Goal: Use online tool/utility: Utilize a website feature to perform a specific function

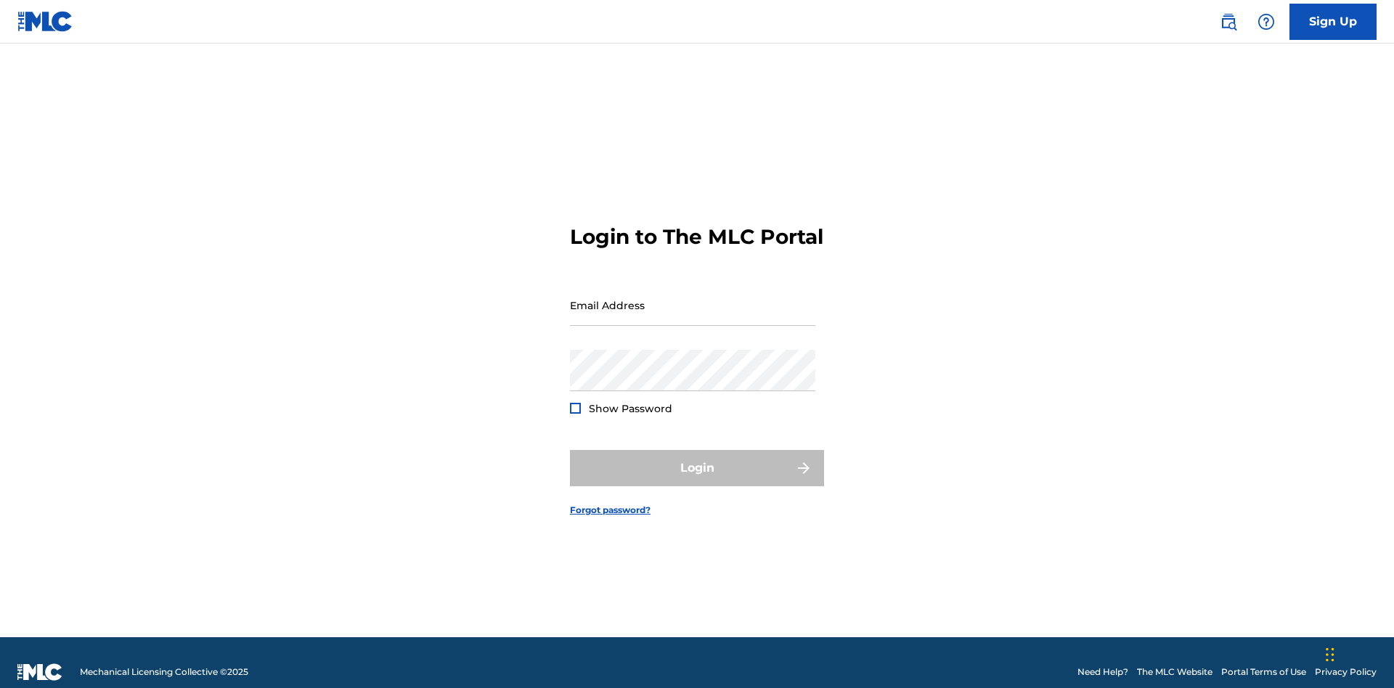
scroll to position [19, 0]
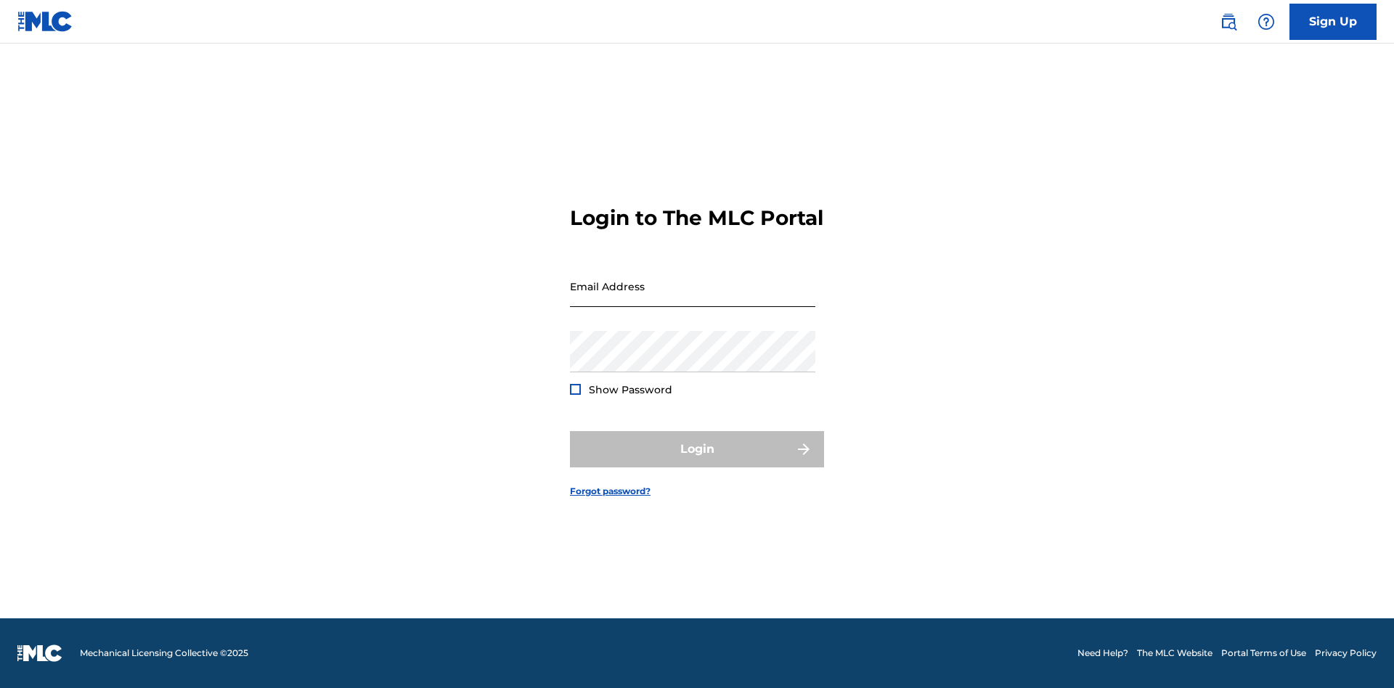
click at [693, 298] on input "Email Address" at bounding box center [692, 286] width 245 height 41
type input "Duke.McTesterson@gmail.com"
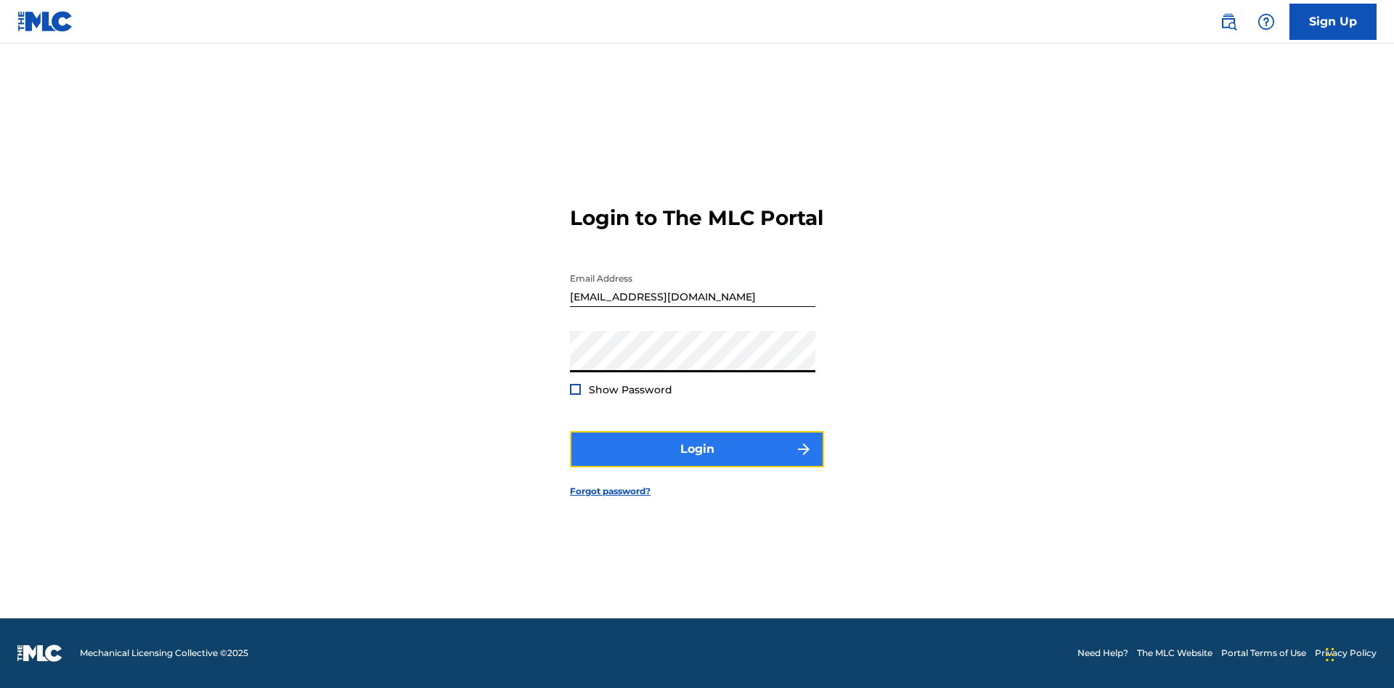
click at [697, 462] on button "Login" at bounding box center [697, 449] width 254 height 36
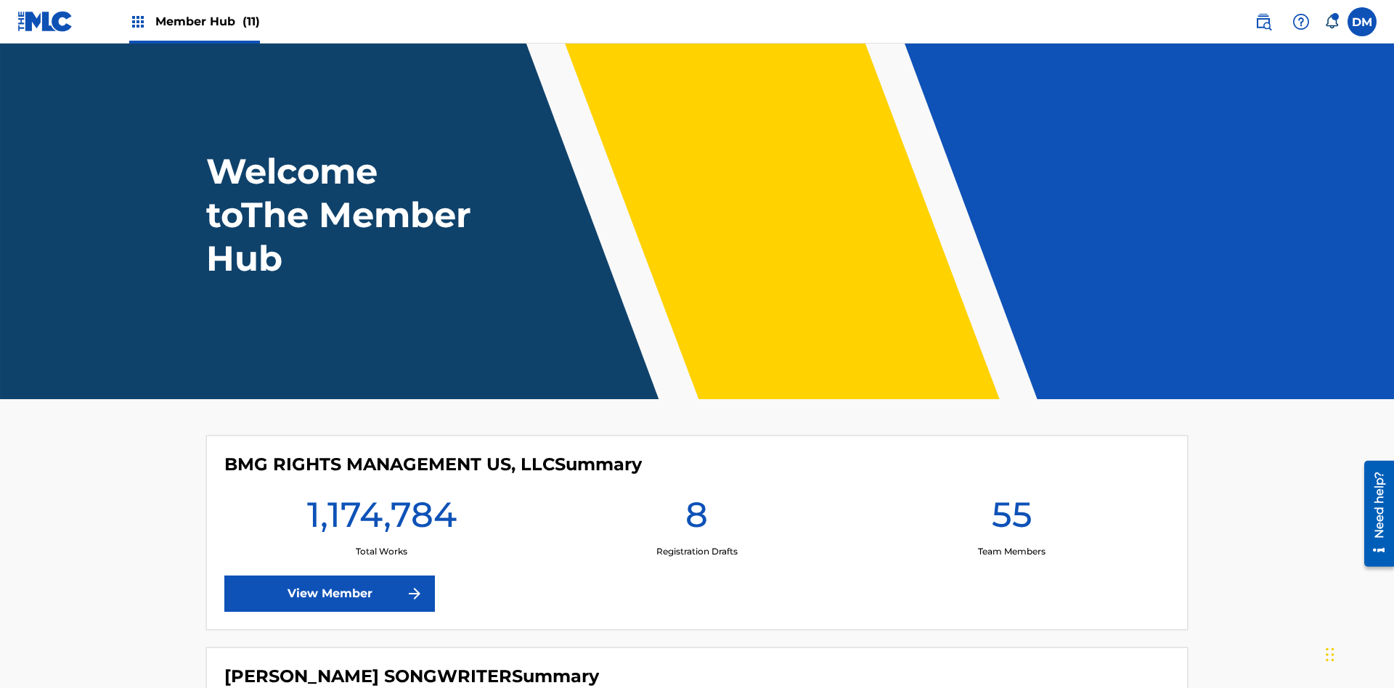
click at [207, 21] on span "Member Hub (11)" at bounding box center [207, 21] width 105 height 17
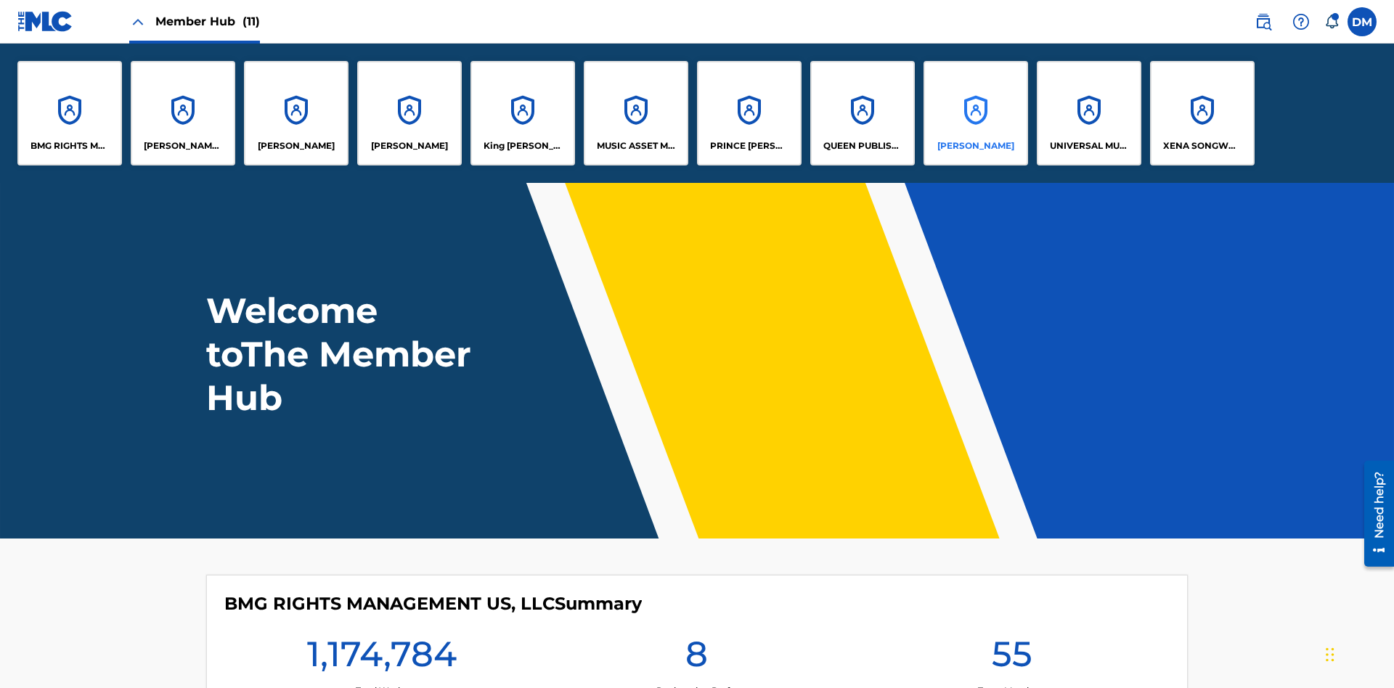
click at [975, 146] on p "RONALD MCTESTERSON" at bounding box center [976, 145] width 77 height 13
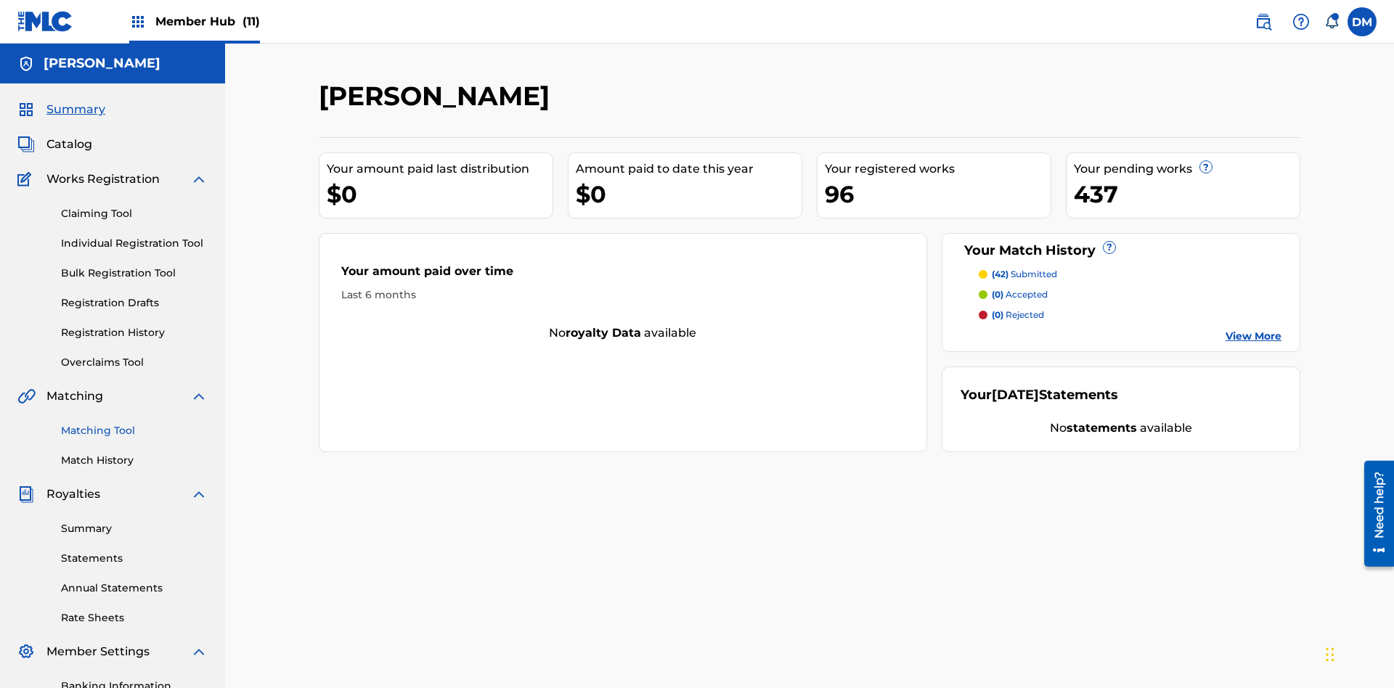
click at [134, 423] on link "Matching Tool" at bounding box center [134, 430] width 147 height 15
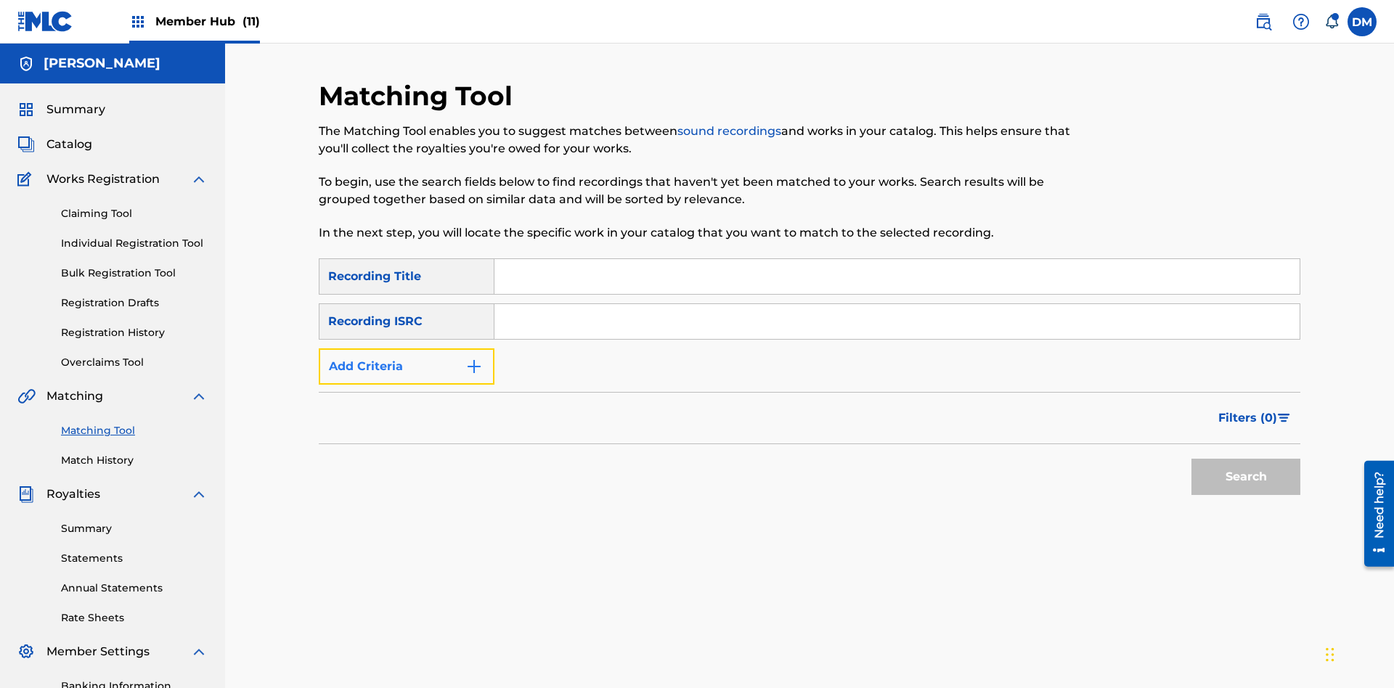
click at [407, 349] on button "Add Criteria" at bounding box center [407, 367] width 176 height 36
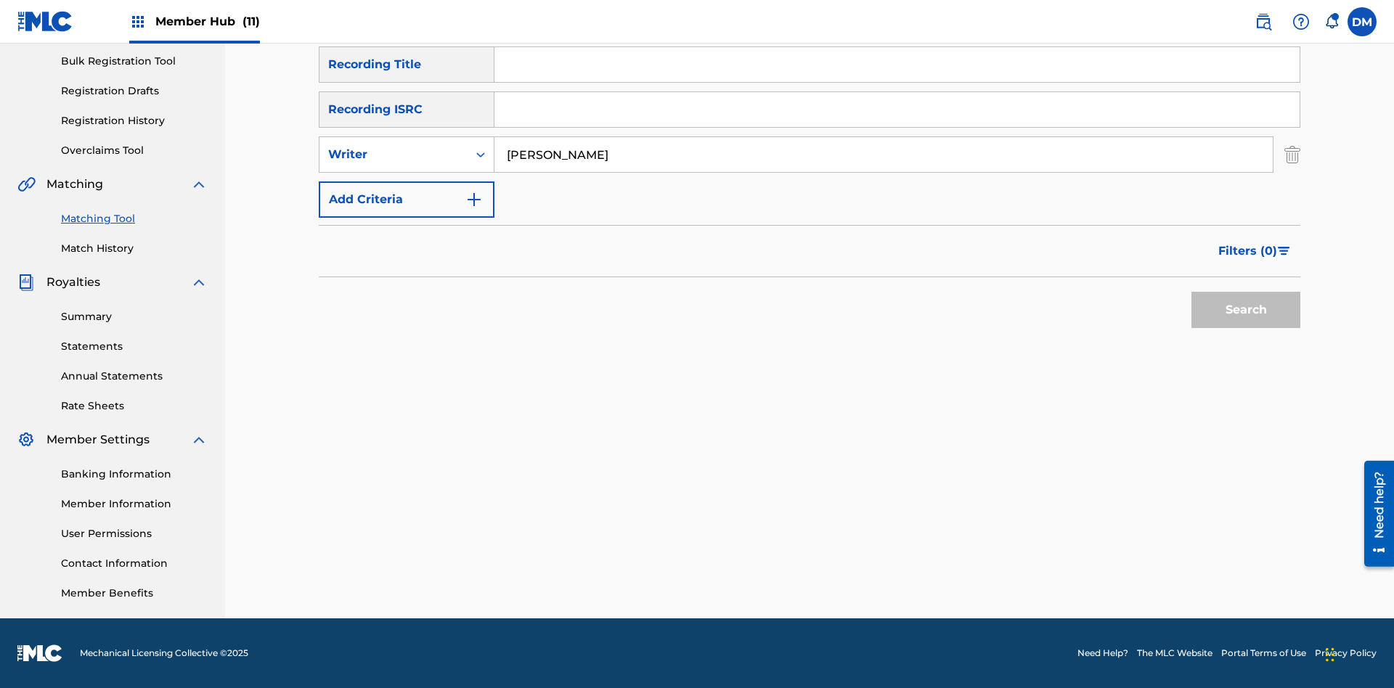
type input "JAMIE D'ALTON"
click at [1246, 310] on button "Search" at bounding box center [1246, 310] width 109 height 36
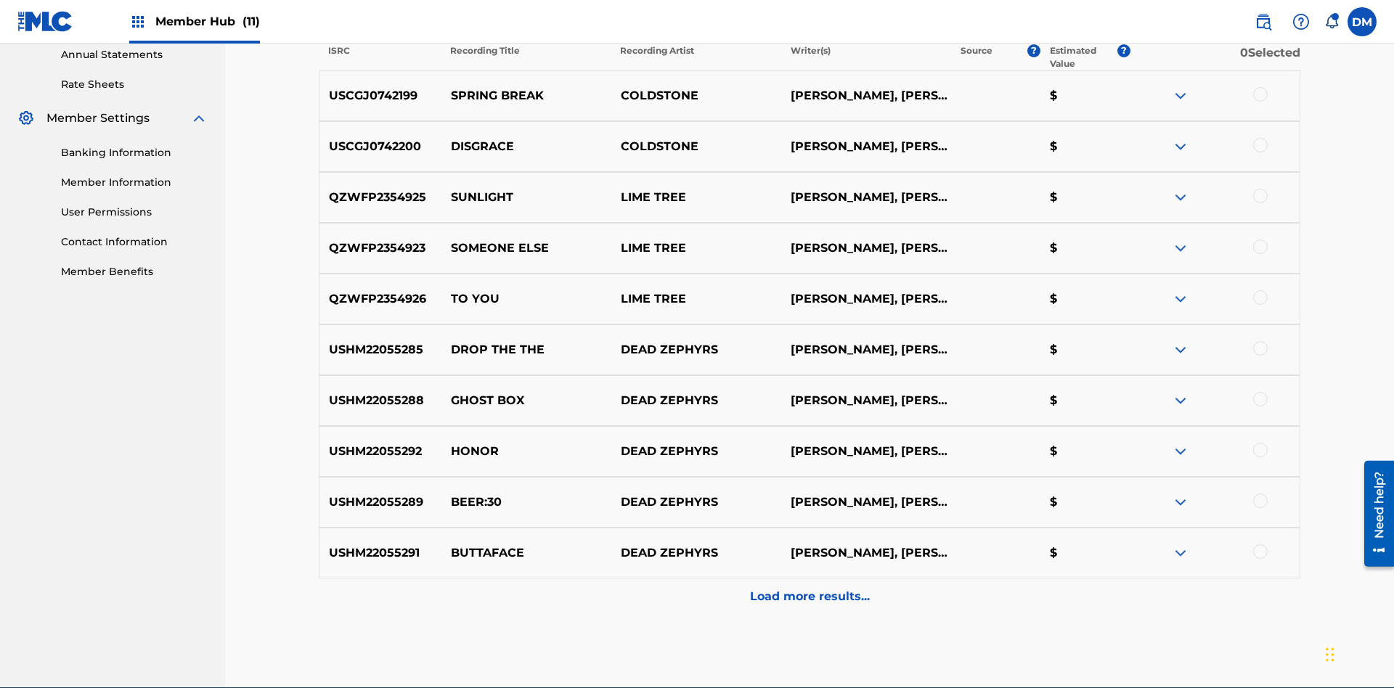
click at [1260, 94] on div at bounding box center [1260, 94] width 15 height 15
click at [1260, 138] on div at bounding box center [1260, 145] width 15 height 15
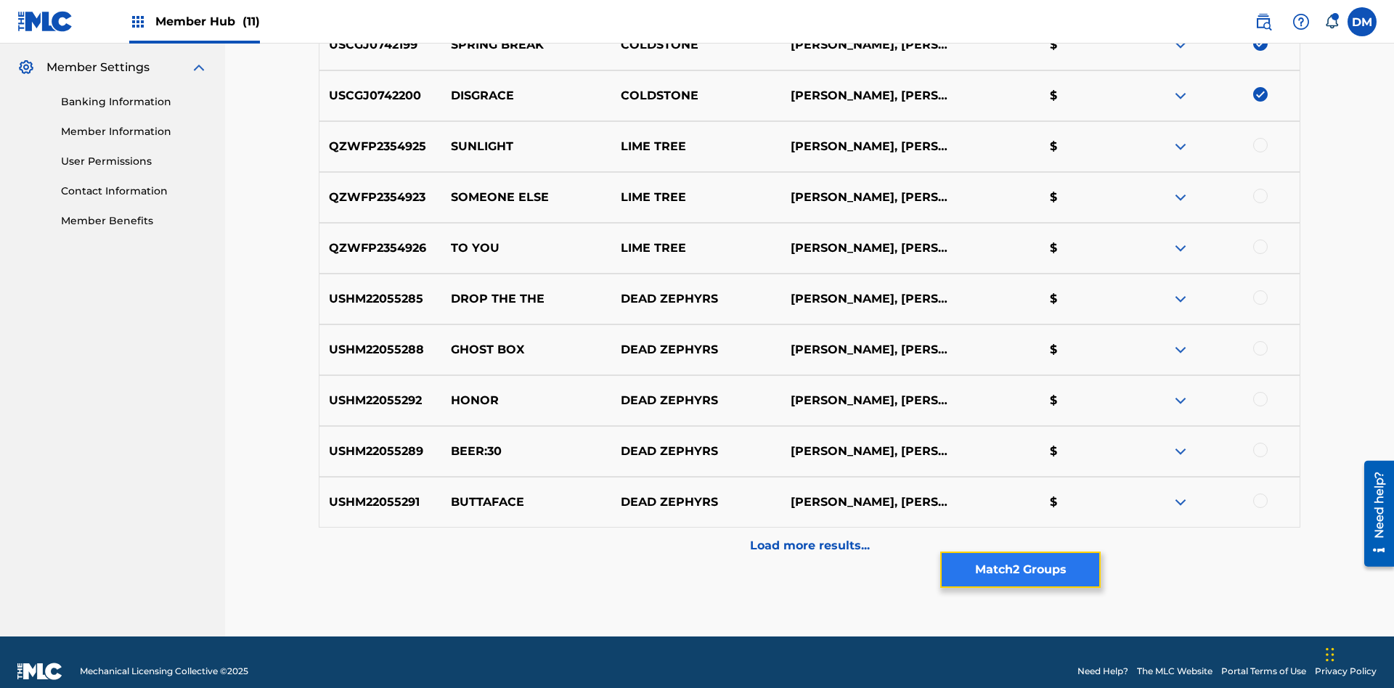
click at [1020, 570] on button "Match 2 Groups" at bounding box center [1020, 570] width 160 height 36
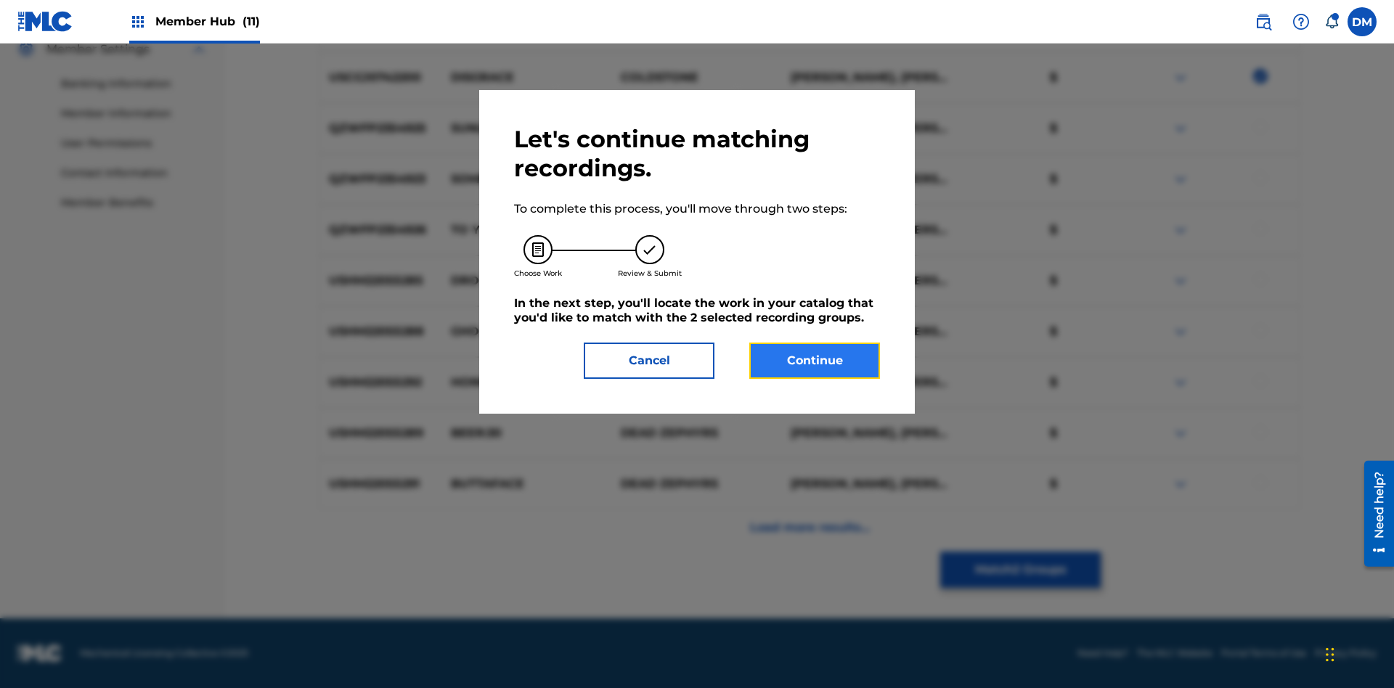
click at [815, 361] on button "Continue" at bounding box center [814, 361] width 131 height 36
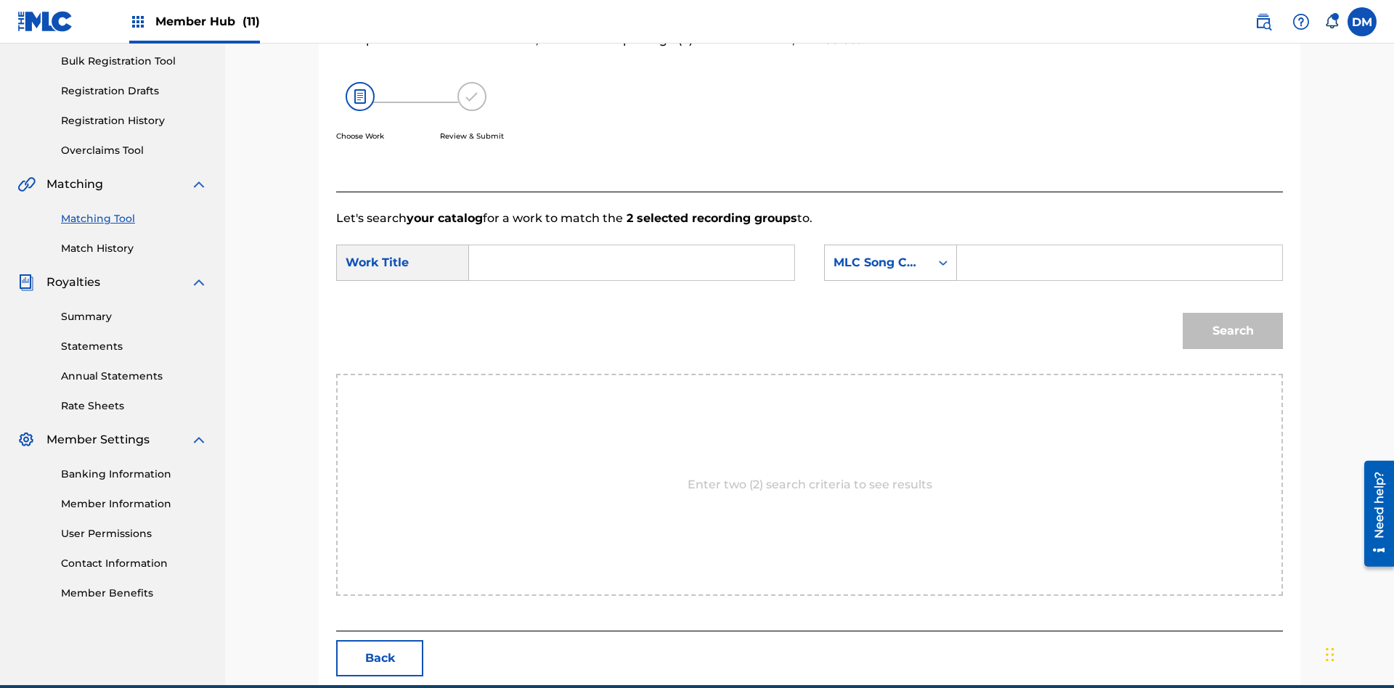
click at [632, 245] on input "Search Form" at bounding box center [631, 262] width 301 height 35
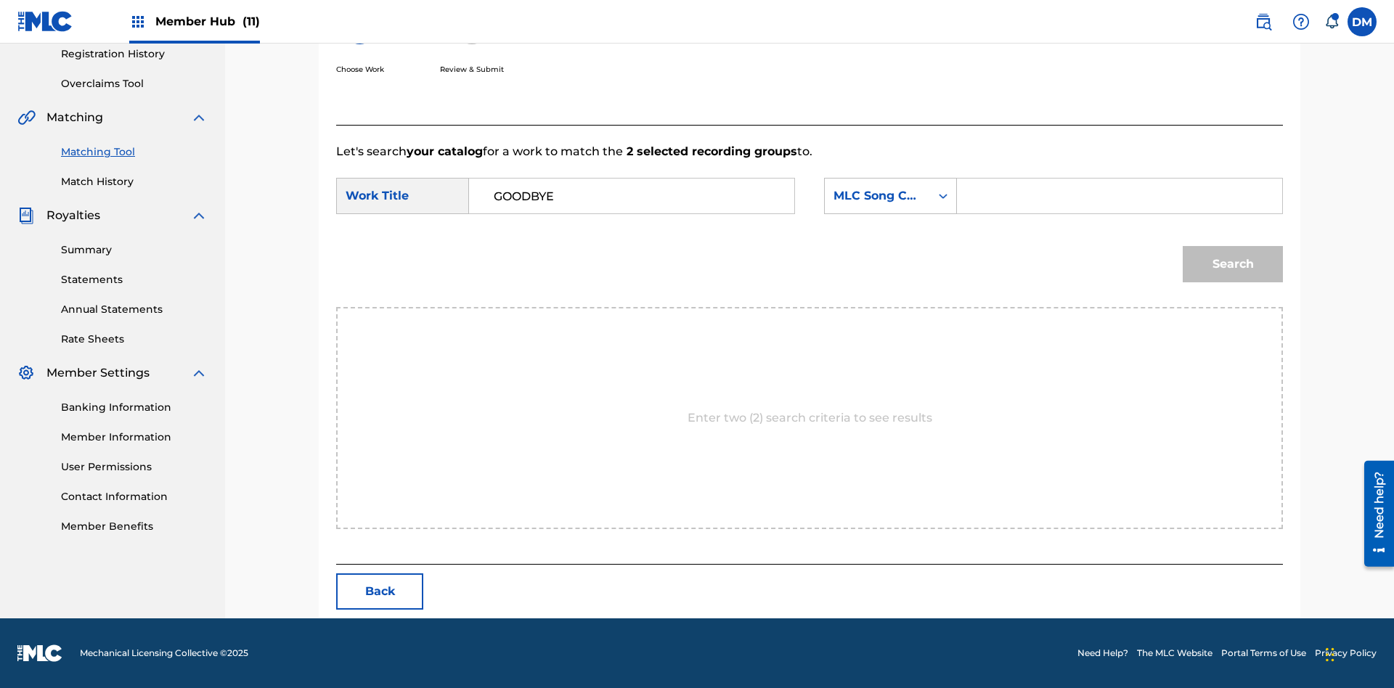
type input "GOODBYE"
click at [1119, 196] on input "Search Form" at bounding box center [1119, 196] width 301 height 35
type input "GV8XIE"
click at [1233, 264] on button "Search" at bounding box center [1233, 264] width 100 height 36
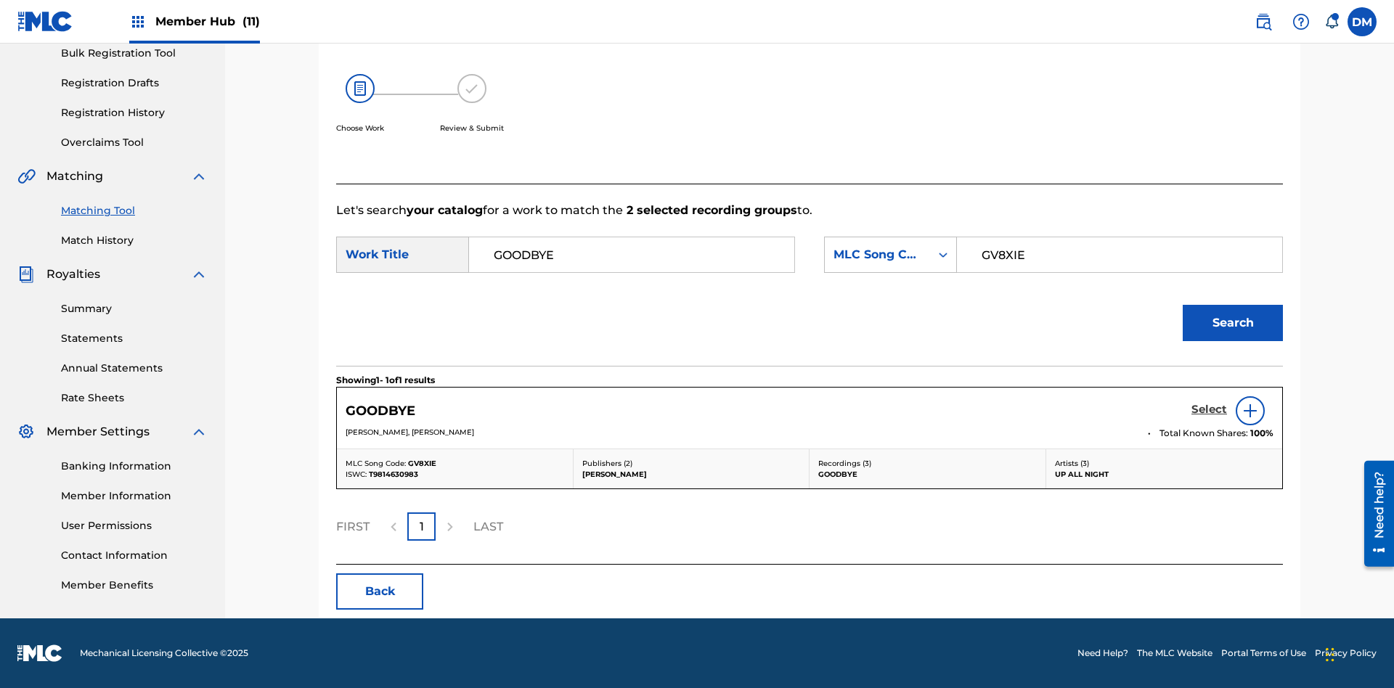
click at [1209, 410] on h5 "Select" at bounding box center [1210, 410] width 36 height 14
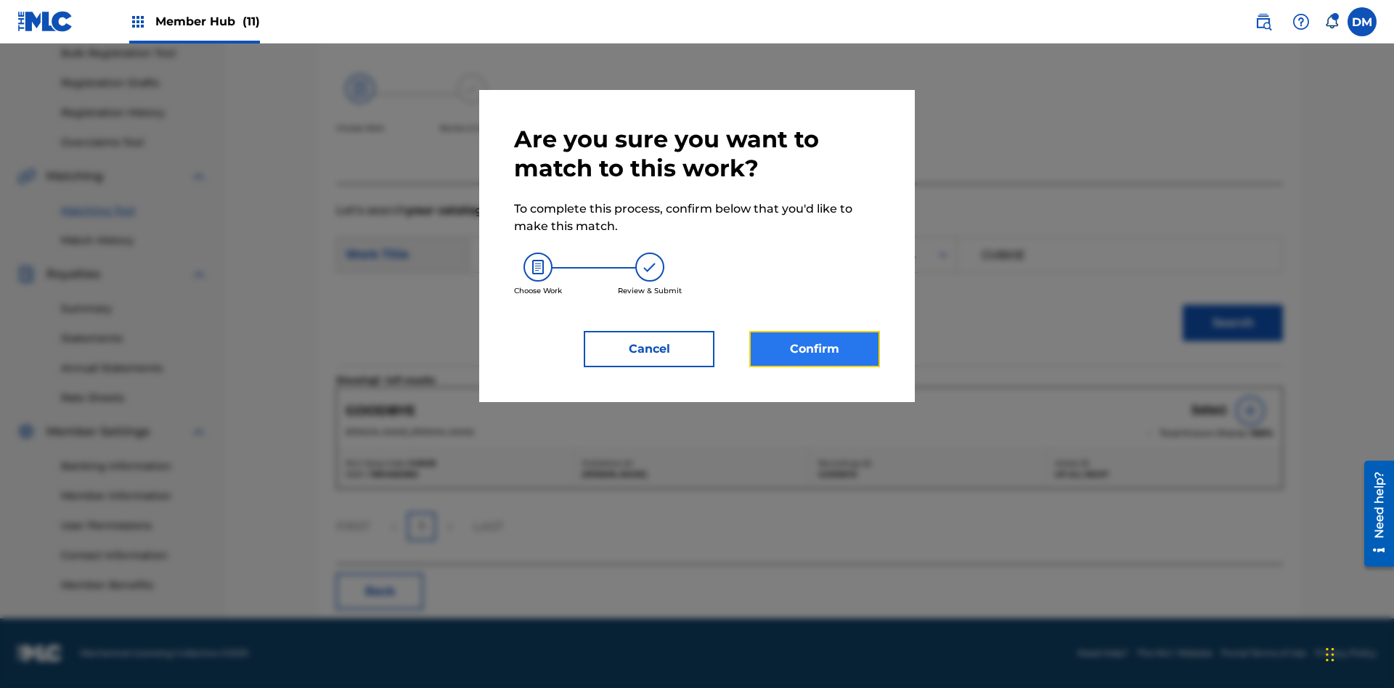
click at [815, 349] on button "Confirm" at bounding box center [814, 349] width 131 height 36
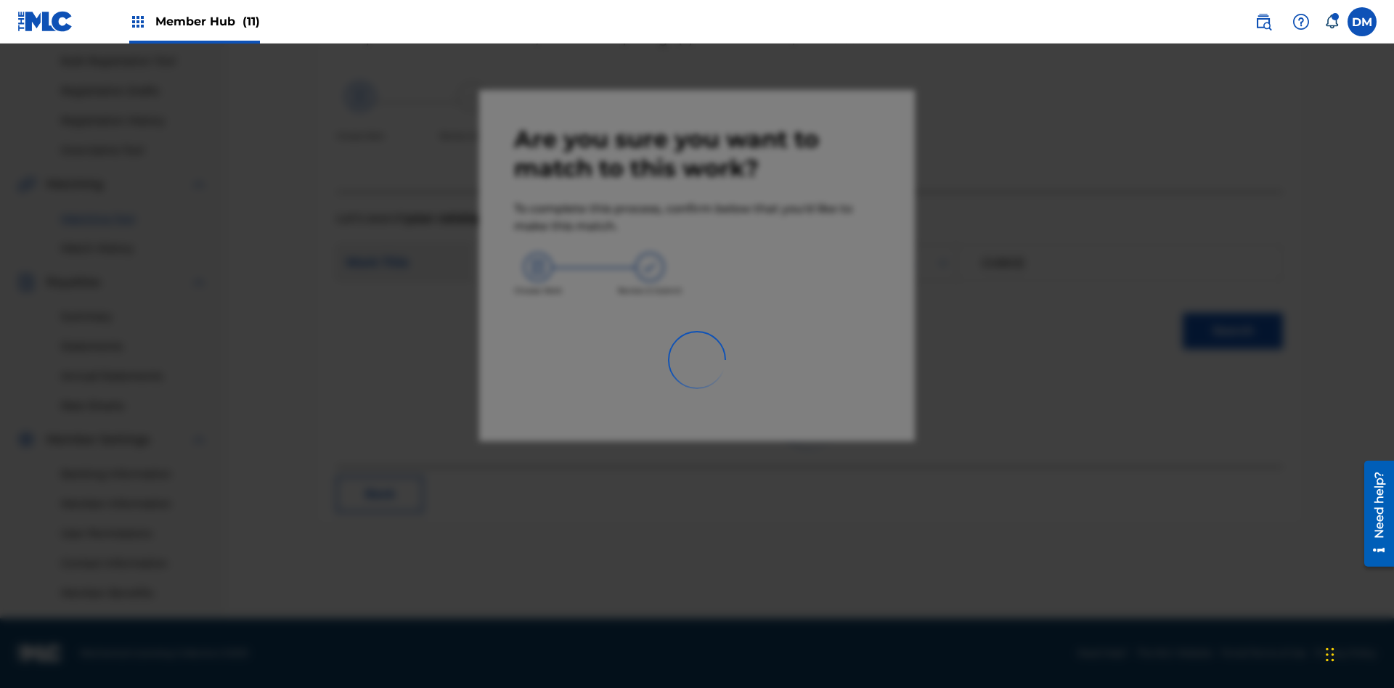
scroll to position [212, 0]
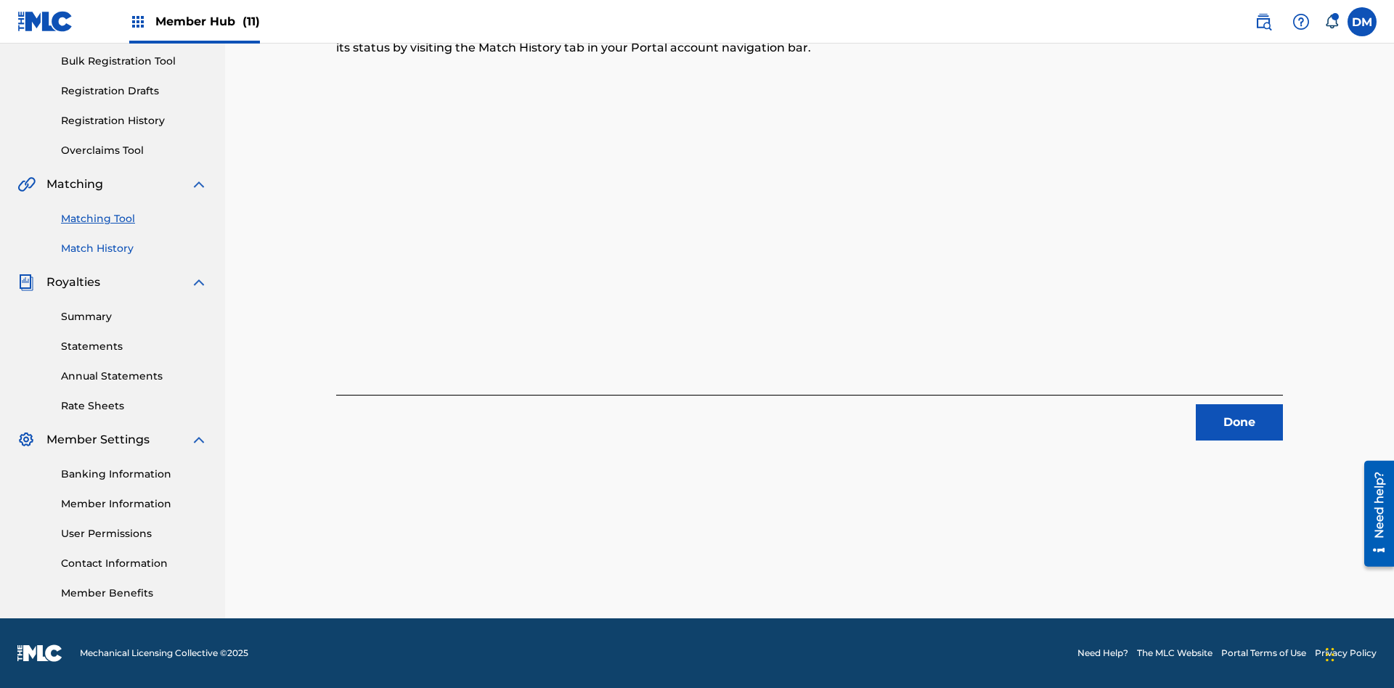
click at [134, 248] on link "Match History" at bounding box center [134, 248] width 147 height 15
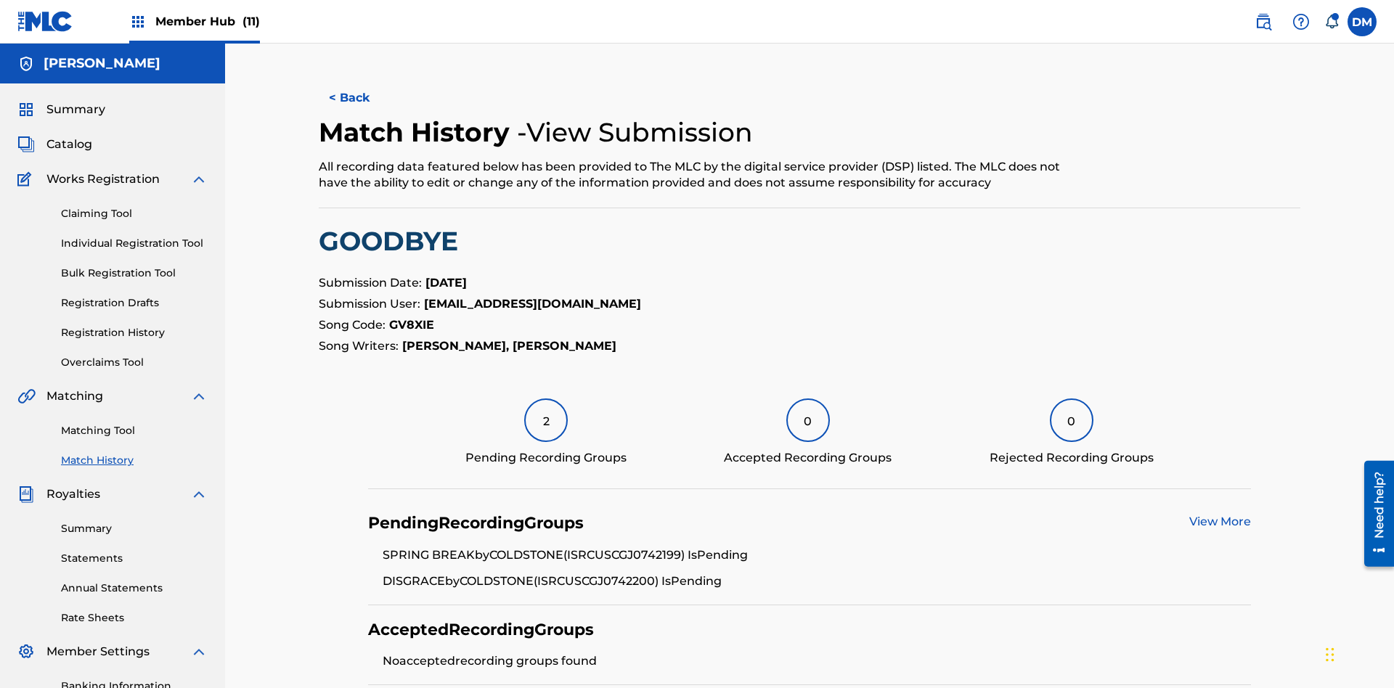
scroll to position [219, 0]
